Goal: Task Accomplishment & Management: Use online tool/utility

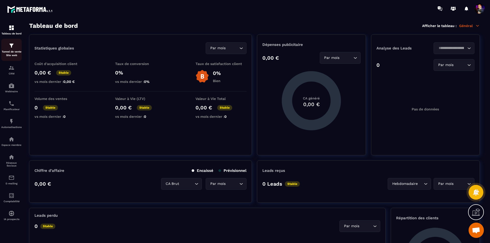
click at [15, 51] on p "Tunnel de vente Site web" at bounding box center [11, 53] width 20 height 7
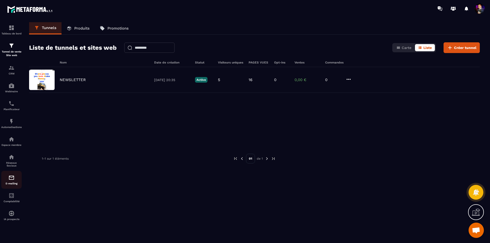
click at [13, 178] on img at bounding box center [11, 178] width 6 height 6
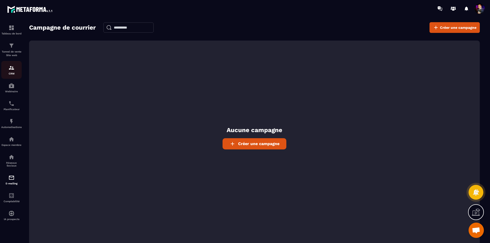
click at [11, 66] on img at bounding box center [11, 68] width 6 height 6
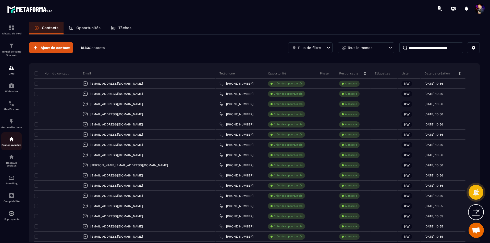
click at [10, 138] on img at bounding box center [11, 139] width 6 height 6
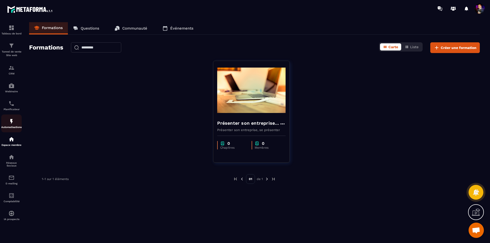
click at [10, 121] on img at bounding box center [11, 121] width 6 height 6
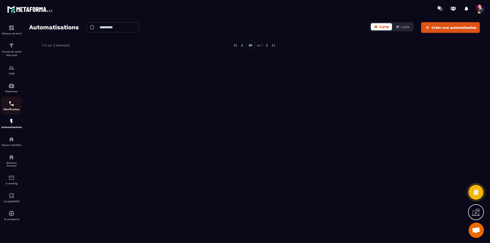
click at [10, 105] on img at bounding box center [11, 103] width 6 height 6
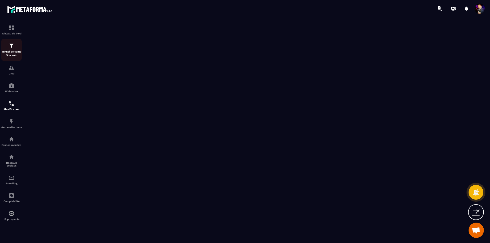
click at [16, 51] on p "Tunnel de vente Site web" at bounding box center [11, 53] width 20 height 7
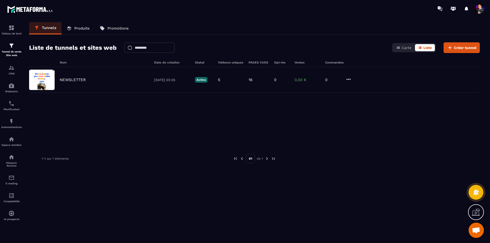
click at [73, 27] on link "Produits" at bounding box center [77, 28] width 33 height 12
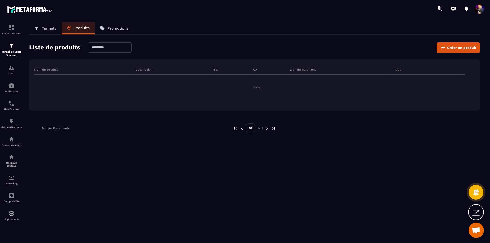
click at [124, 29] on p "Promotions" at bounding box center [117, 28] width 21 height 5
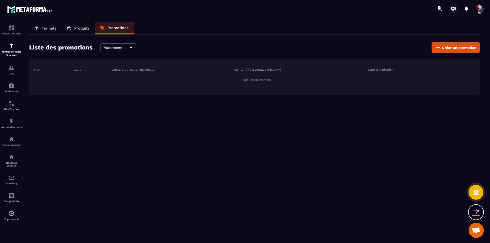
click at [452, 9] on icon at bounding box center [453, 9] width 8 height 8
click at [12, 183] on p "E-mailing" at bounding box center [11, 183] width 20 height 3
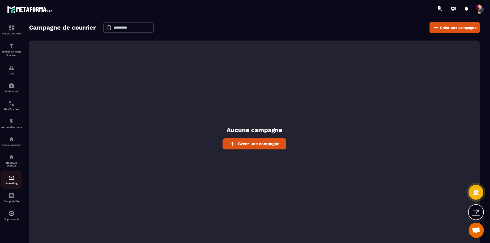
click at [12, 178] on img at bounding box center [11, 178] width 6 height 6
click at [12, 160] on div "Réseaux Sociaux" at bounding box center [11, 160] width 20 height 13
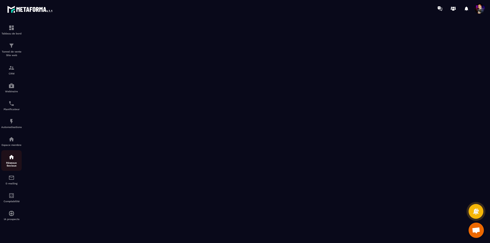
click at [10, 159] on img at bounding box center [11, 157] width 6 height 6
click at [11, 121] on img at bounding box center [11, 121] width 6 height 6
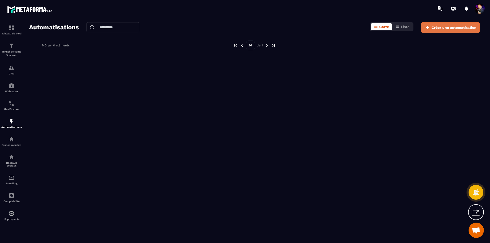
click at [447, 26] on span "Créer une automatisation" at bounding box center [453, 27] width 45 height 5
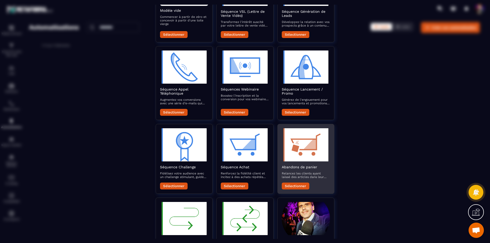
scroll to position [111, 0]
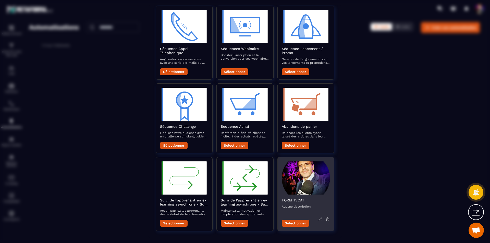
click at [299, 225] on button "Sélectionner" at bounding box center [296, 223] width 28 height 7
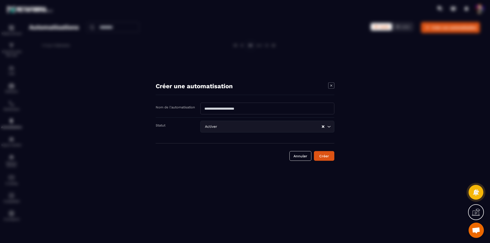
click at [231, 108] on input "Modal window" at bounding box center [267, 109] width 134 height 12
type input "**********"
click at [328, 156] on button "Créer" at bounding box center [324, 156] width 20 height 10
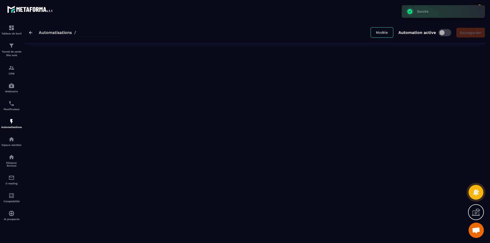
type input "**********"
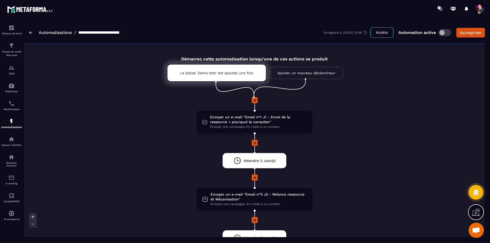
click at [299, 77] on link "Ajouter un nouveau déclencheur" at bounding box center [306, 73] width 74 height 12
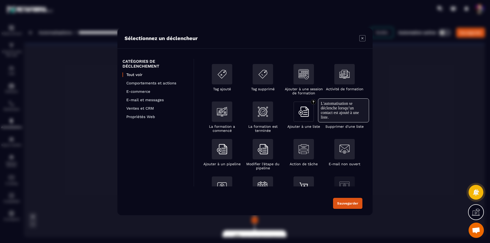
click at [298, 117] on div "Modal window" at bounding box center [303, 112] width 20 height 20
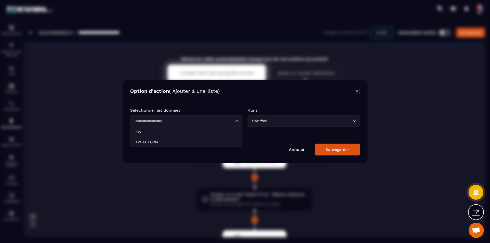
click at [194, 123] on input "Search for option" at bounding box center [183, 121] width 100 height 6
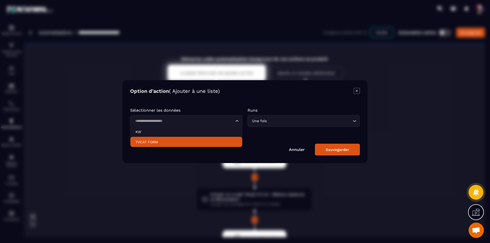
click at [179, 142] on p "TVCAT FORM" at bounding box center [186, 141] width 102 height 5
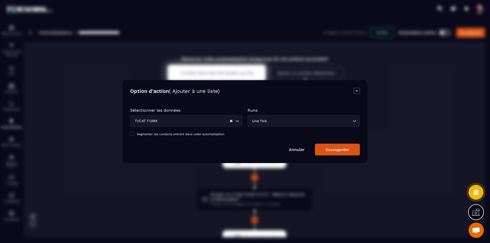
click at [335, 151] on div "Sauvegarder" at bounding box center [336, 149] width 23 height 5
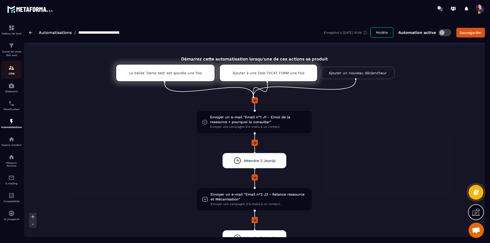
click at [10, 72] on p "CRM" at bounding box center [11, 73] width 20 height 3
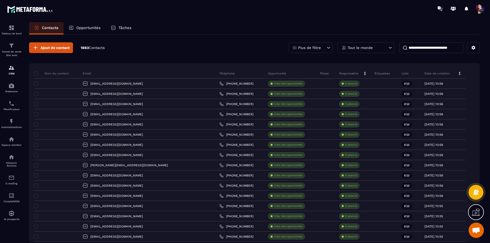
click at [78, 28] on p "Opportunités" at bounding box center [88, 28] width 24 height 5
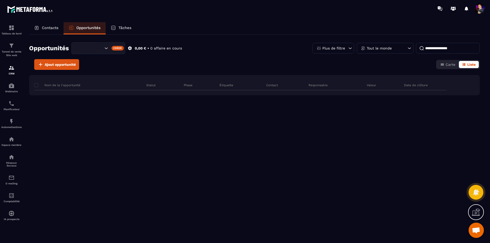
click at [129, 34] on div "Tâches" at bounding box center [121, 28] width 31 height 12
